Goal: Communication & Community: Connect with others

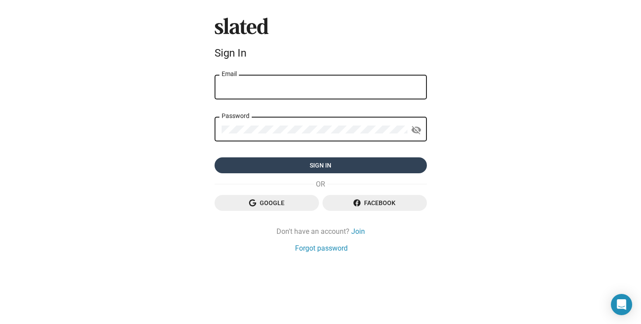
type input "[EMAIL_ADDRESS][DOMAIN_NAME]"
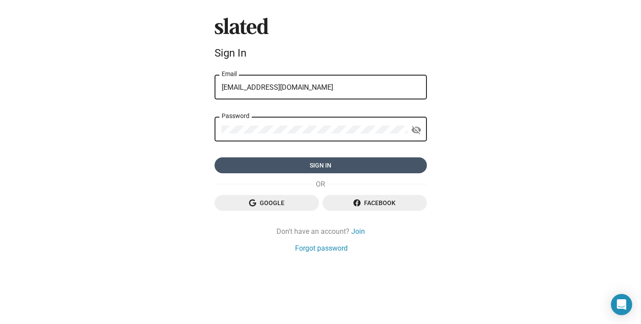
click at [344, 162] on span "Sign in" at bounding box center [321, 166] width 198 height 16
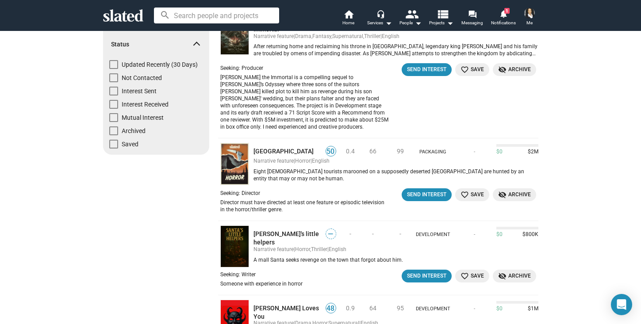
scroll to position [93, 0]
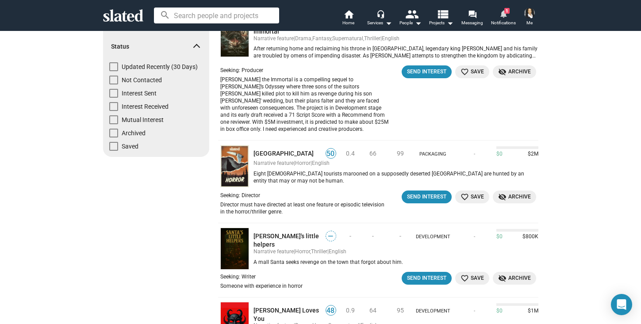
click at [506, 11] on span "1" at bounding box center [506, 11] width 5 height 6
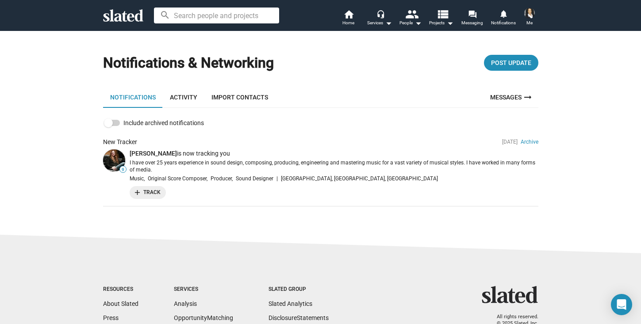
click at [516, 97] on link "Messages arrow_right_alt" at bounding box center [512, 97] width 54 height 21
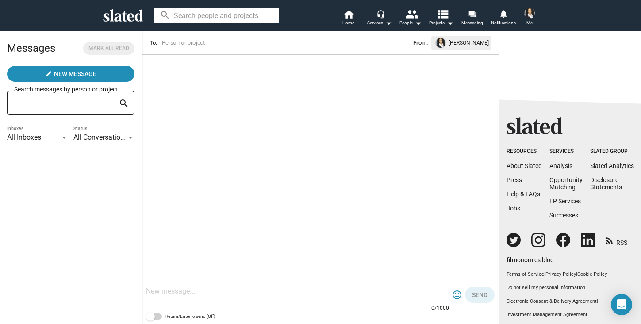
click at [192, 71] on div "arrow_back To: From: Soraya Mire 0/1000 tag_faces Send Return/Enter to send (Of…" at bounding box center [321, 178] width 358 height 294
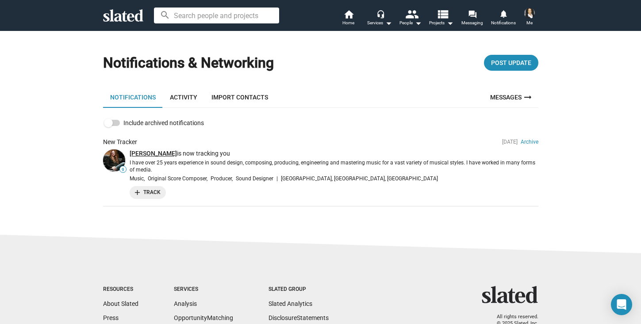
click at [144, 153] on link "Mike Hall" at bounding box center [153, 153] width 47 height 7
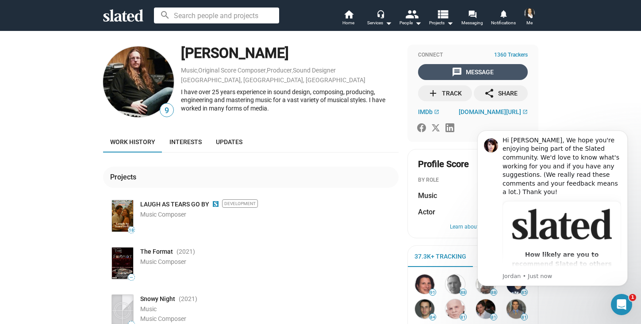
click at [488, 72] on div "message Message" at bounding box center [473, 72] width 42 height 16
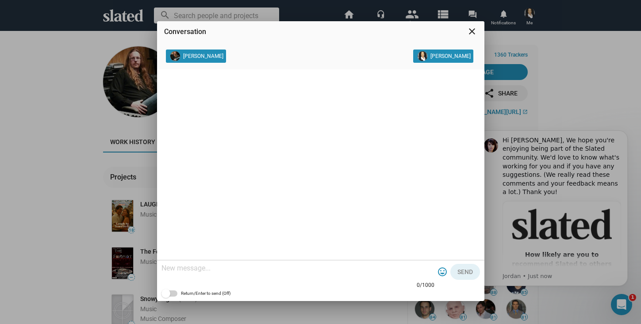
click at [173, 271] on textarea at bounding box center [298, 268] width 273 height 9
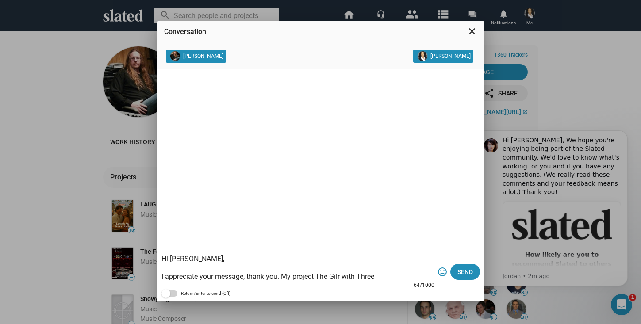
click at [343, 277] on textarea "Hi Mike, I appreciate your message, thank you. My project The Gilr with Three" at bounding box center [298, 268] width 273 height 27
click at [363, 275] on textarea "Hi Mike, I appreciate your message, thank you. My project The with Three" at bounding box center [298, 268] width 273 height 27
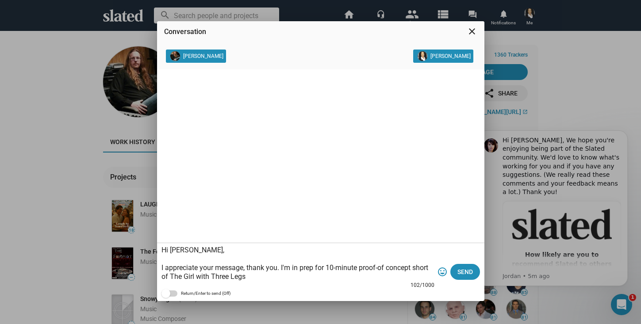
drag, startPoint x: 169, startPoint y: 276, endPoint x: 161, endPoint y: 276, distance: 7.5
click at [162, 276] on textarea "Hi Mike, I appreciate your message, thank you. I'm in prep for 10-minute proof-…" at bounding box center [298, 263] width 273 height 35
click at [246, 277] on textarea "Hi Mike, I appreciate your message, thank you. I'm in prep for 10-minute proof-…" at bounding box center [298, 263] width 273 height 35
click at [273, 275] on textarea "Hi Mike, I appreciate your message, thank you. I'm in prep for 10-minute proof-…" at bounding box center [298, 263] width 273 height 35
click at [285, 278] on textarea "Hi Mike, I appreciate your message, thank you. I'm in prep for 10-minute proof-…" at bounding box center [298, 263] width 273 height 35
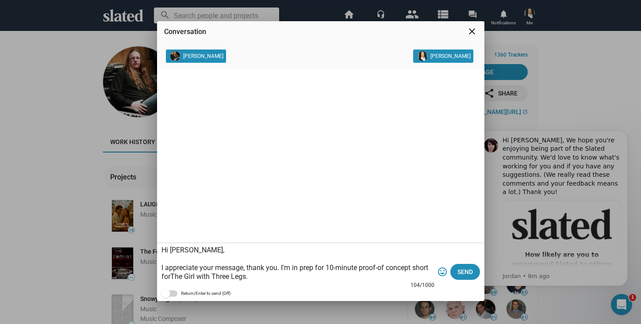
click at [171, 277] on textarea "Hi Mike, I appreciate your message, thank you. I'm in prep for 10-minute proof-…" at bounding box center [298, 263] width 273 height 35
click at [258, 276] on textarea "Hi Mike, I appreciate your message, thank you. I'm in prep for 10-minute proof-…" at bounding box center [298, 263] width 273 height 35
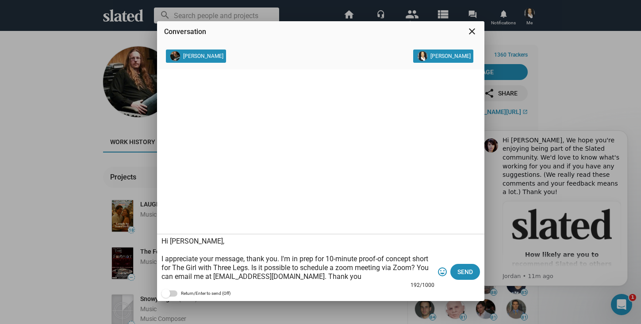
drag, startPoint x: 298, startPoint y: 277, endPoint x: 160, endPoint y: 256, distance: 140.1
click at [160, 256] on div "Hi Mike, I appreciate your message, thank you. I'm in prep for 10-minute proof-…" at bounding box center [320, 268] width 327 height 67
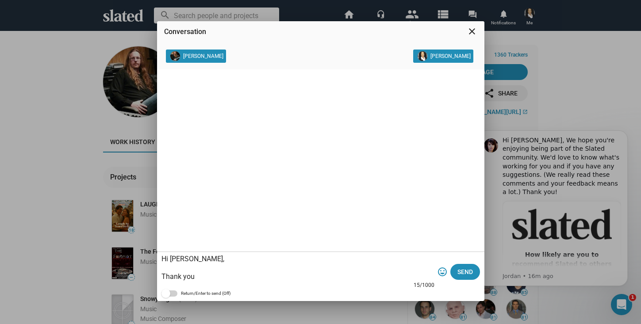
paste textarea "for your message. I’m preparing a 10-minute proof of concept short for The Girl…"
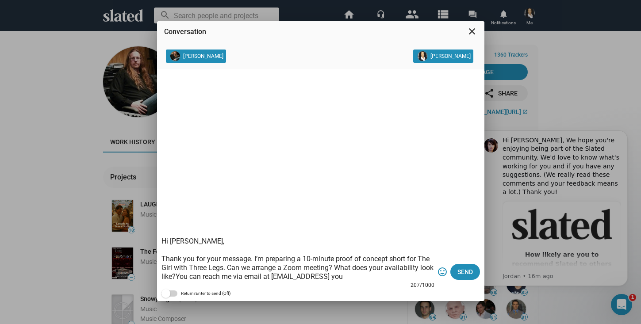
click at [177, 276] on textarea "Hi Mike, Thank you for your message. I’m preparing a 10-minute proof of concept…" at bounding box center [298, 259] width 273 height 44
type textarea "Hi Mike, Thank you for your message. I’m preparing a 10-minute proof of concept…"
click at [462, 270] on span "Send" at bounding box center [465, 272] width 15 height 16
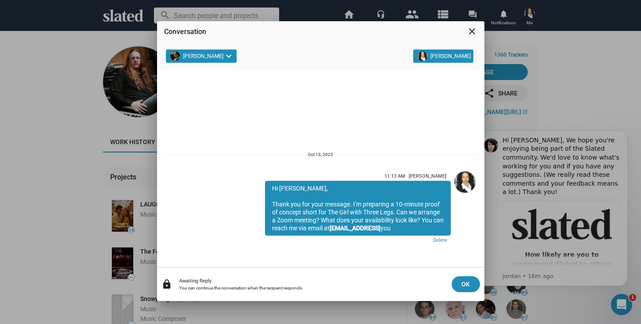
click at [472, 31] on mat-icon "close" at bounding box center [472, 31] width 11 height 11
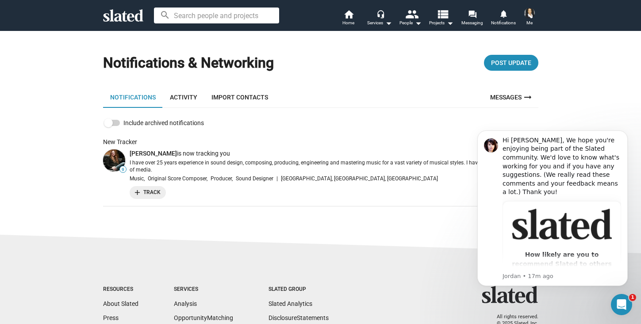
click at [183, 98] on link "Activity" at bounding box center [184, 97] width 42 height 21
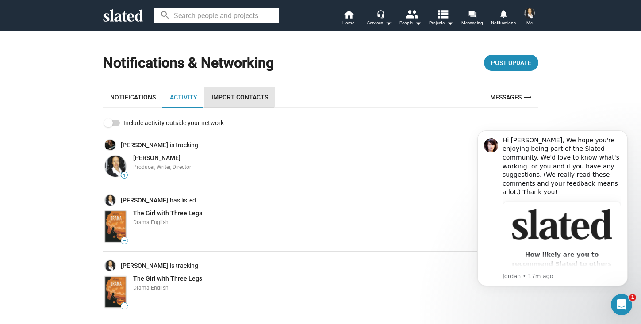
click at [227, 96] on link "Import Contacts" at bounding box center [239, 97] width 71 height 21
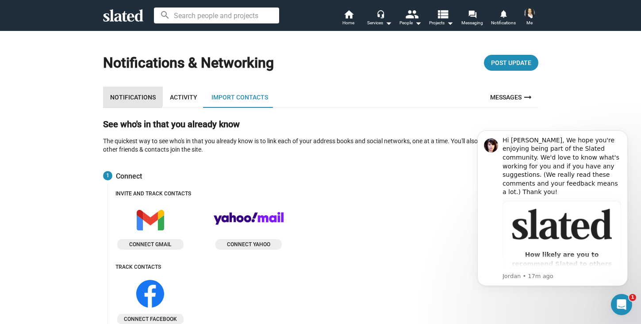
click at [121, 91] on link "Notifications" at bounding box center [133, 97] width 60 height 21
